Goal: Task Accomplishment & Management: Manage account settings

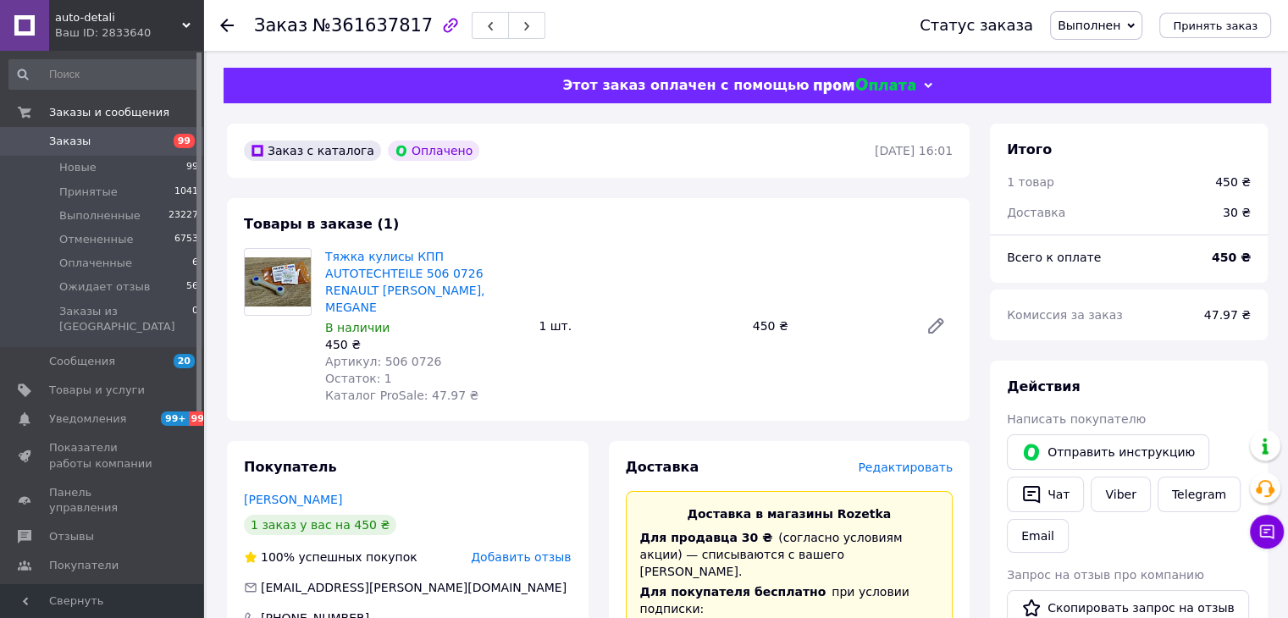
click at [71, 143] on span "Заказы" at bounding box center [69, 141] width 41 height 15
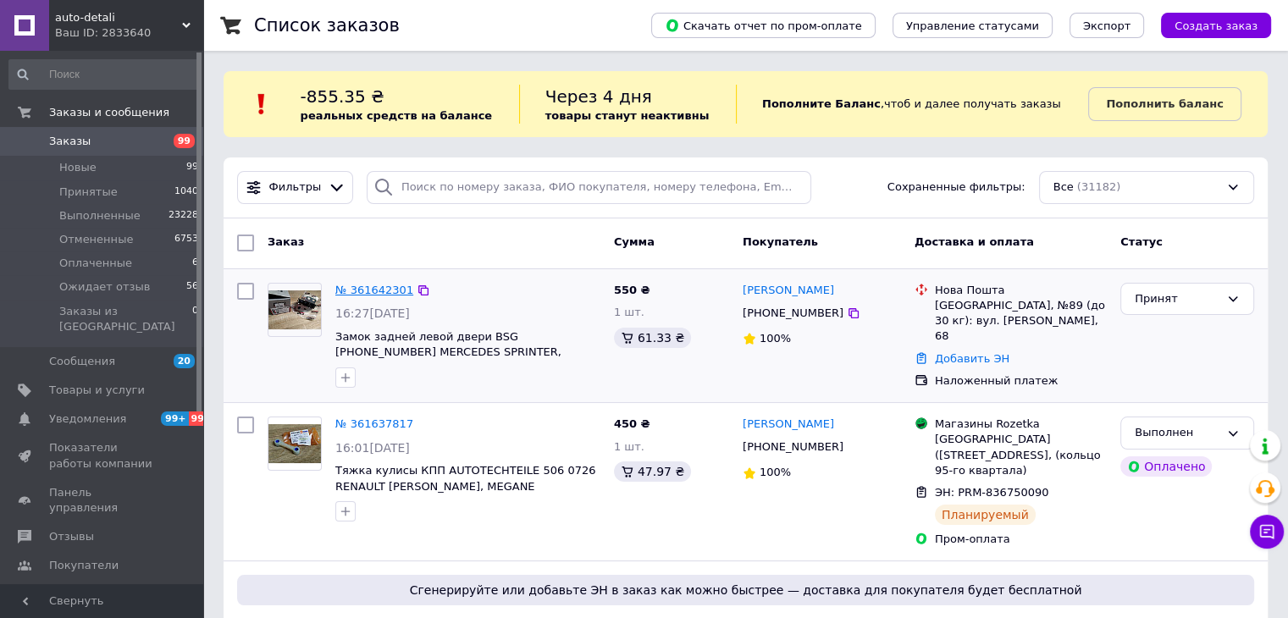
click at [357, 290] on link "№ 361642301" at bounding box center [374, 290] width 78 height 13
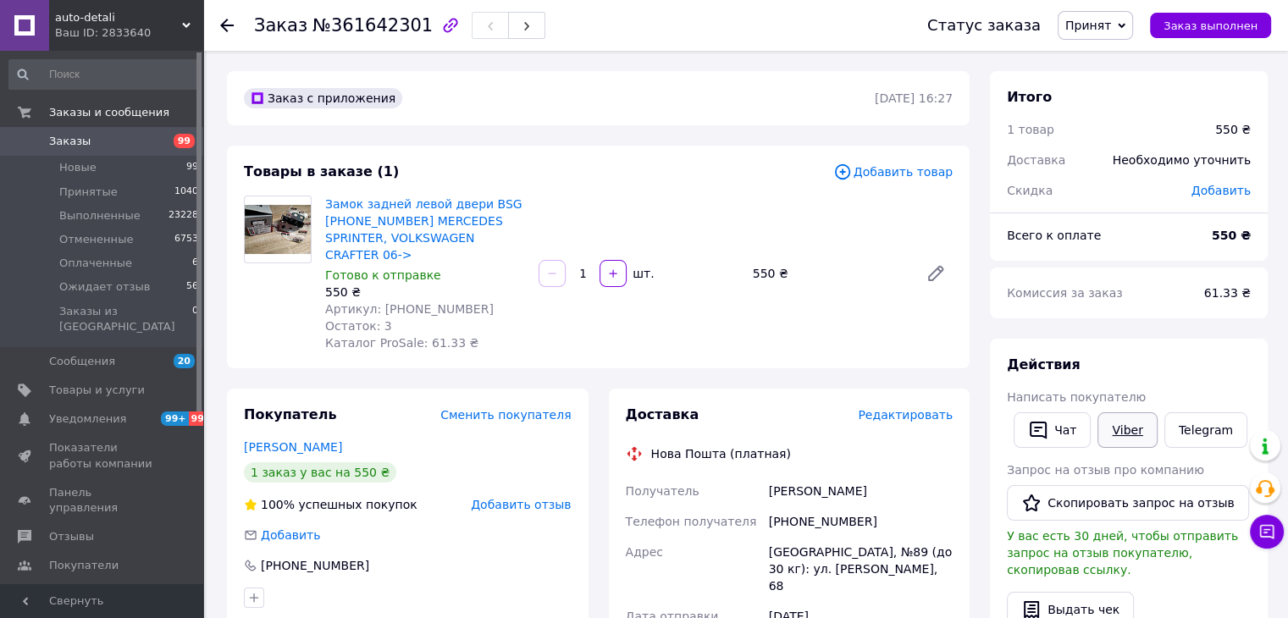
click at [1124, 422] on link "Viber" at bounding box center [1126, 430] width 59 height 36
drag, startPoint x: 410, startPoint y: 22, endPoint x: 345, endPoint y: 19, distance: 65.2
click at [345, 19] on div "Заказ №361642301" at bounding box center [399, 25] width 291 height 29
click at [406, 24] on span "№361642301" at bounding box center [372, 25] width 120 height 20
drag, startPoint x: 407, startPoint y: 25, endPoint x: 311, endPoint y: 30, distance: 96.7
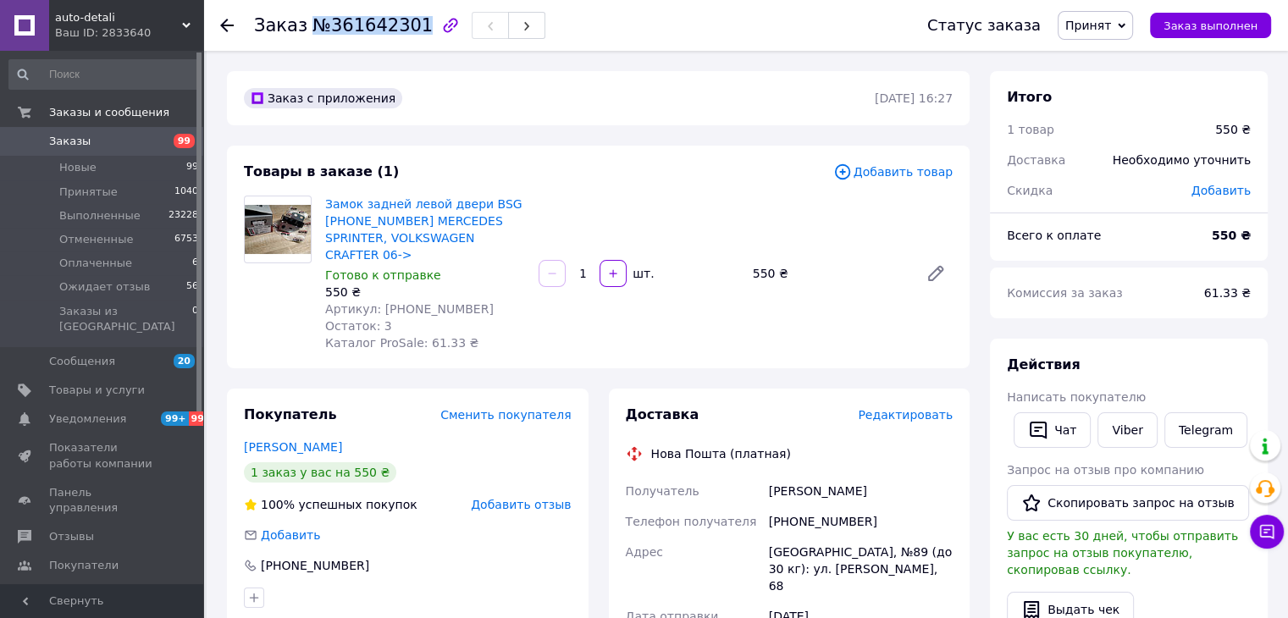
click at [312, 30] on span "№361642301" at bounding box center [372, 25] width 120 height 20
copy span "№361642301"
click at [63, 141] on span "Заказы" at bounding box center [69, 141] width 41 height 15
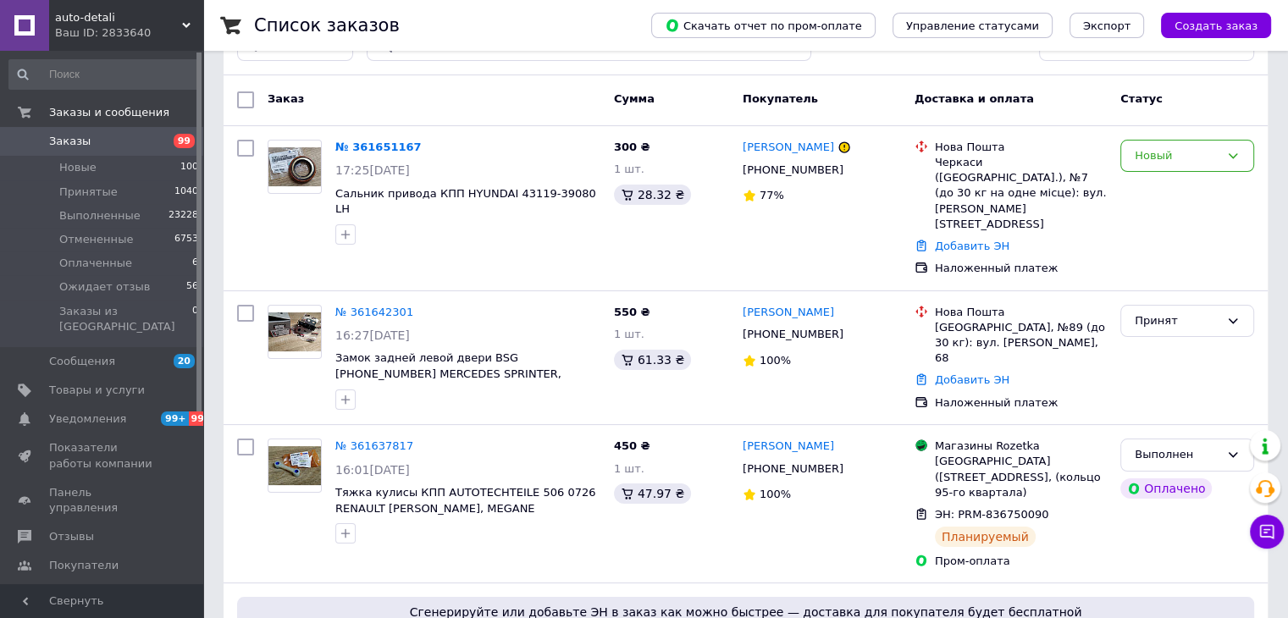
scroll to position [169, 0]
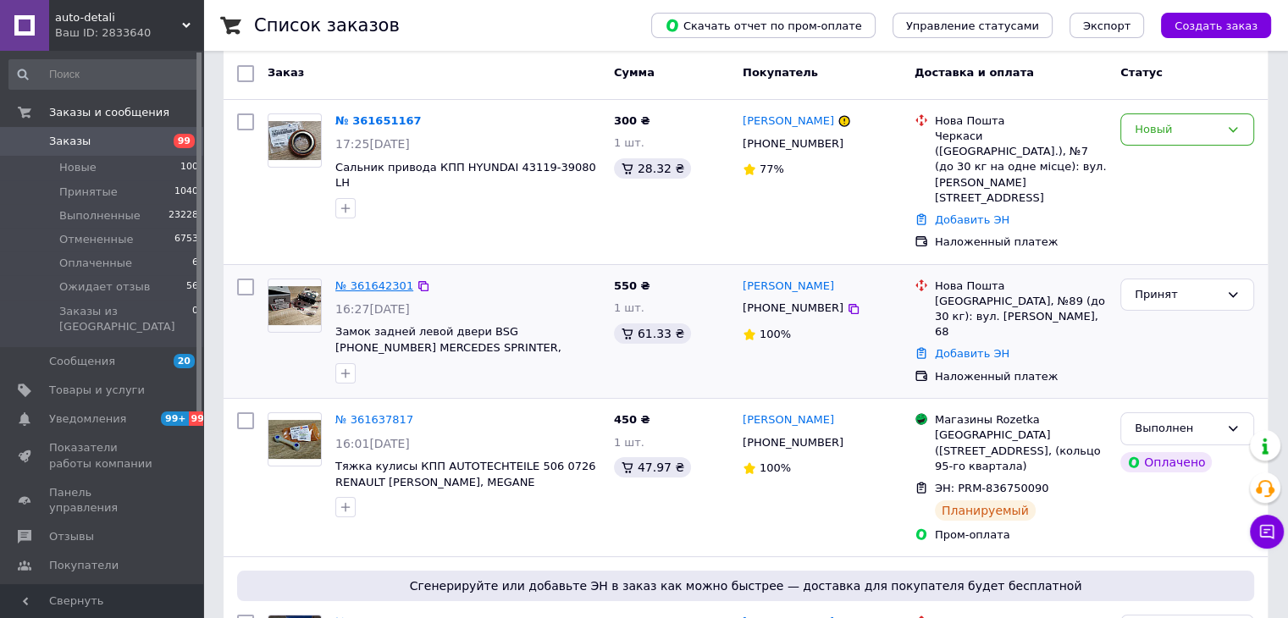
click at [380, 279] on link "№ 361642301" at bounding box center [374, 285] width 78 height 13
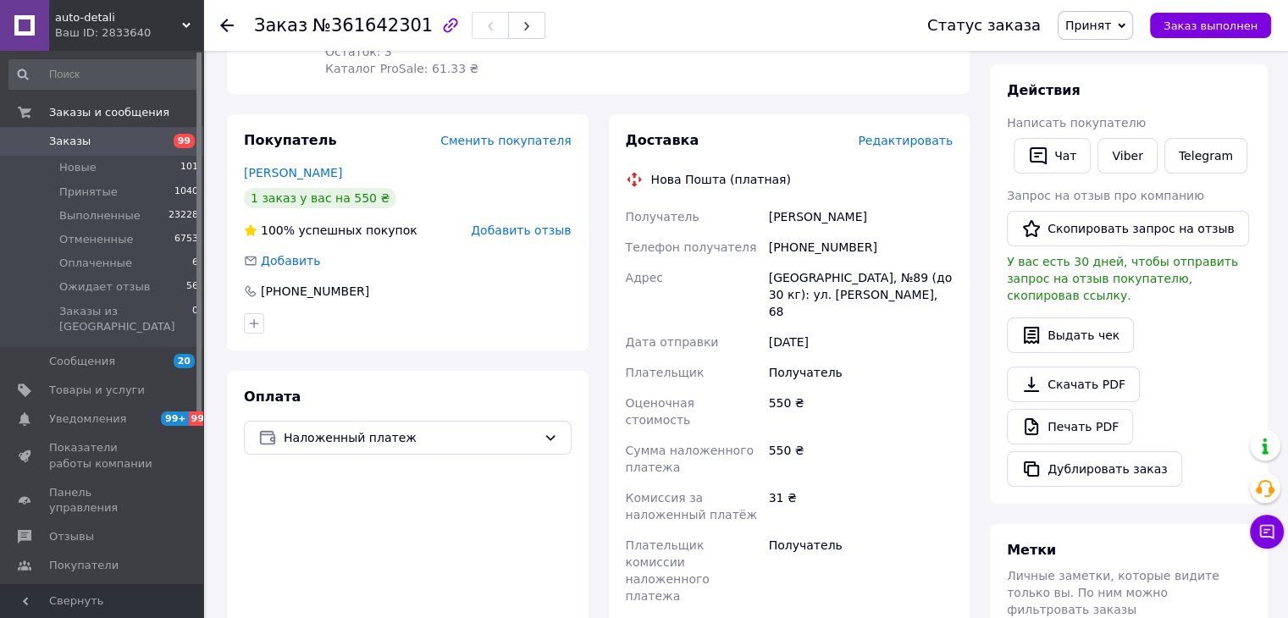
scroll to position [423, 0]
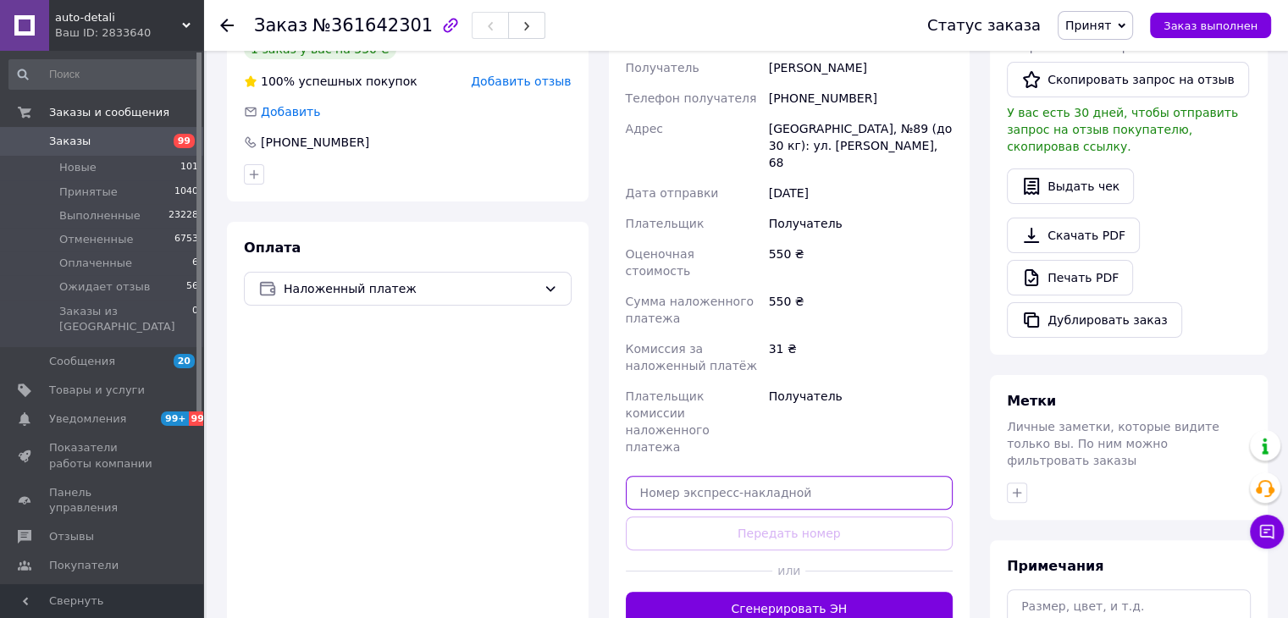
click at [711, 476] on input "text" at bounding box center [790, 493] width 328 height 34
paste input "20451247406862"
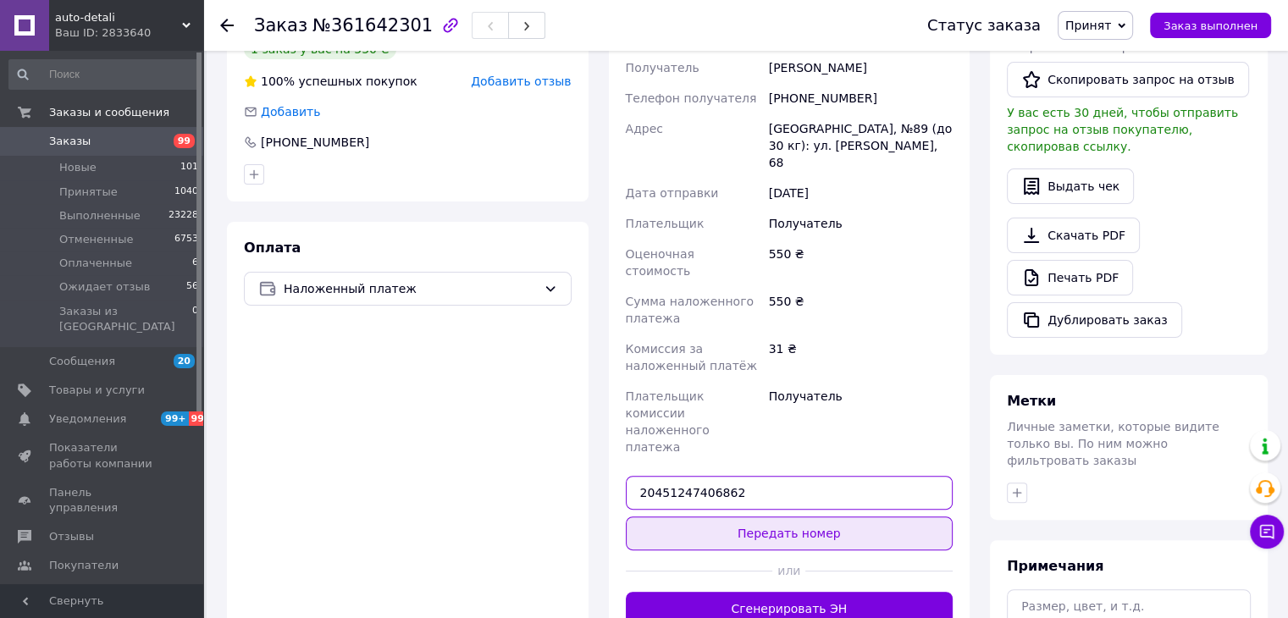
type input "20451247406862"
click at [790, 517] on button "Передать номер" at bounding box center [790, 534] width 328 height 34
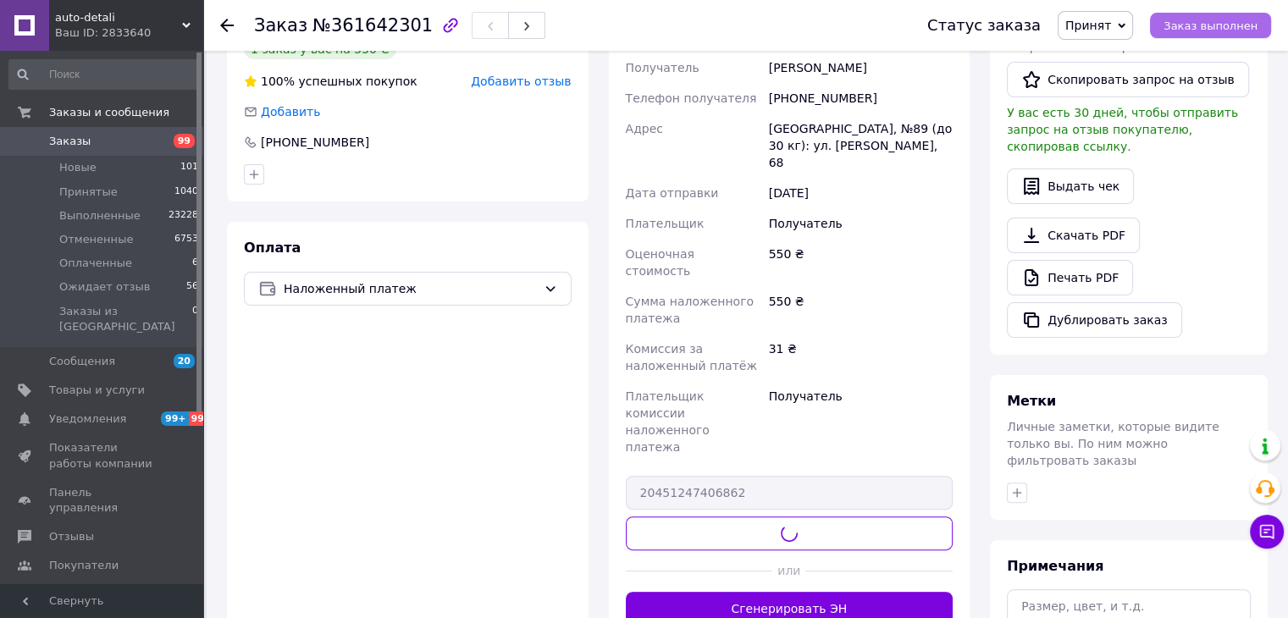
click at [1211, 21] on span "Заказ выполнен" at bounding box center [1210, 25] width 94 height 13
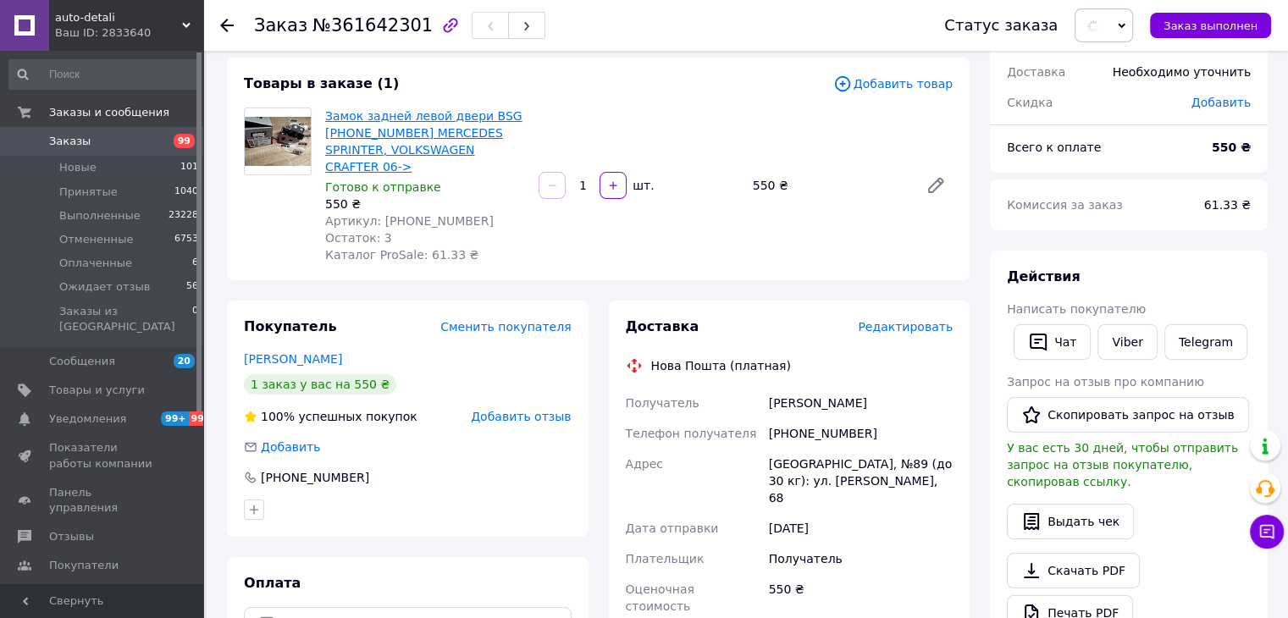
scroll to position [0, 0]
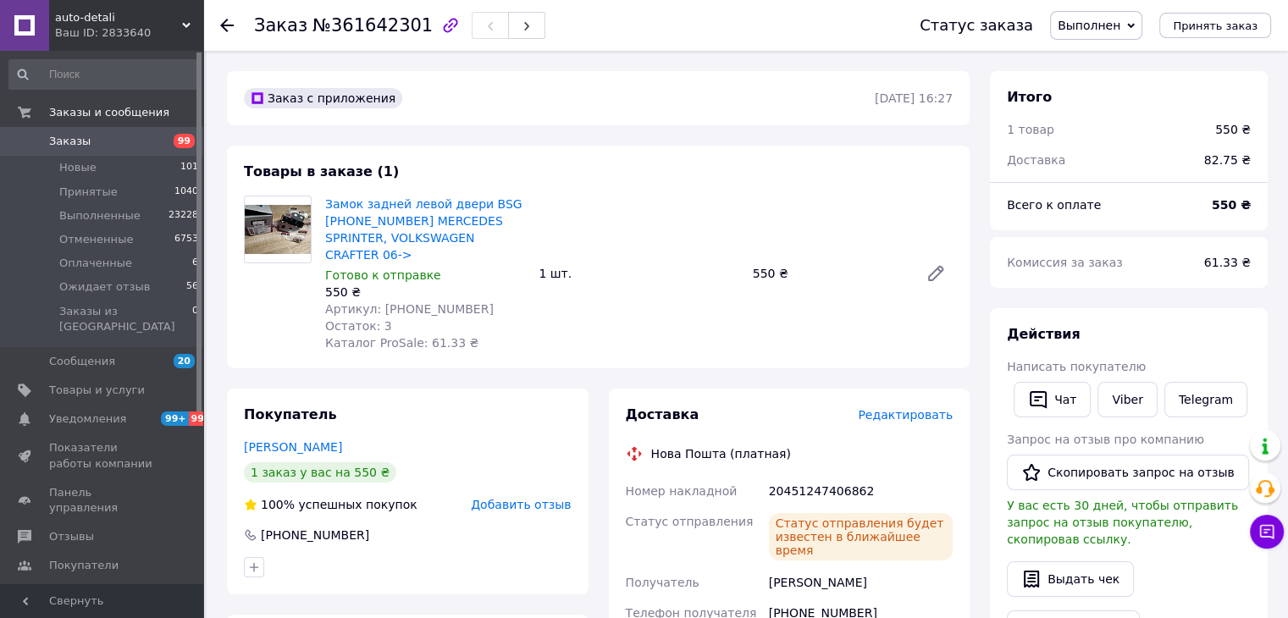
click at [64, 146] on span "Заказы" at bounding box center [69, 141] width 41 height 15
